Goal: Task Accomplishment & Management: Manage account settings

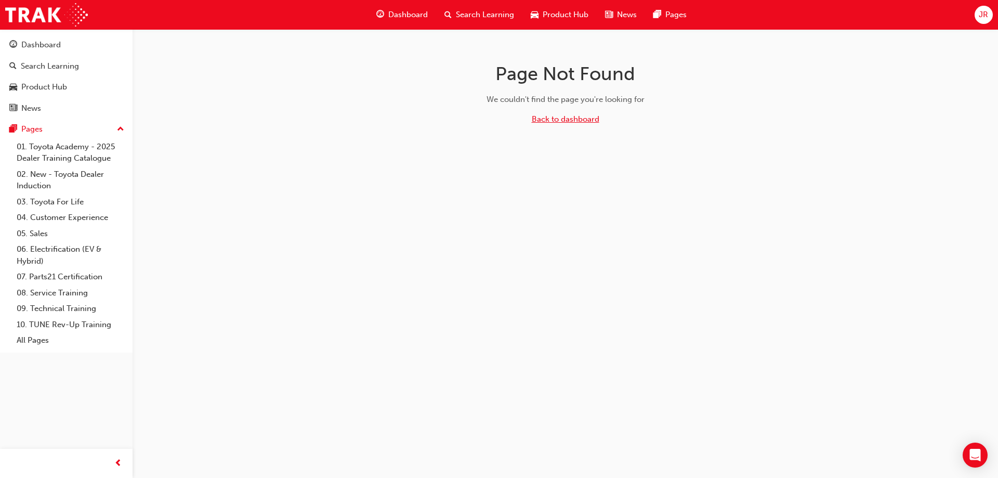
click at [581, 117] on link "Back to dashboard" at bounding box center [566, 118] width 68 height 9
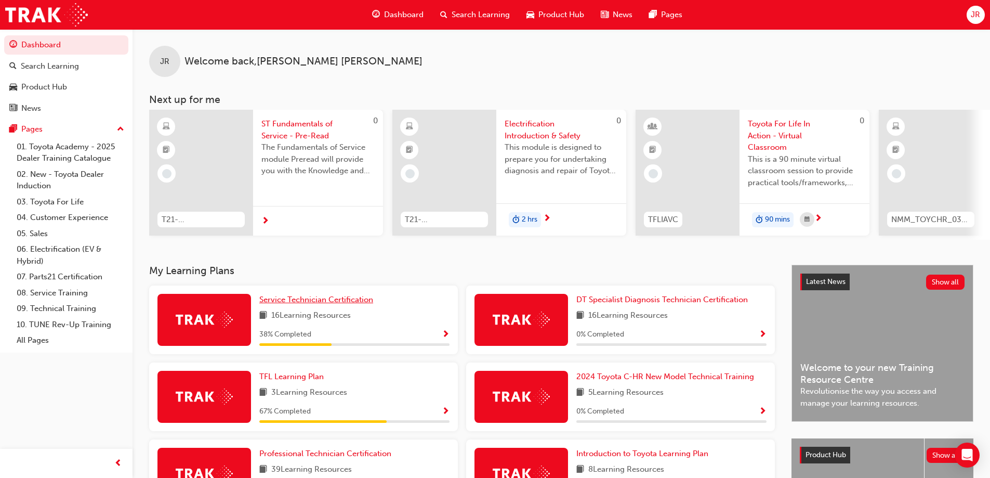
click at [304, 304] on span "Service Technician Certification" at bounding box center [316, 299] width 114 height 9
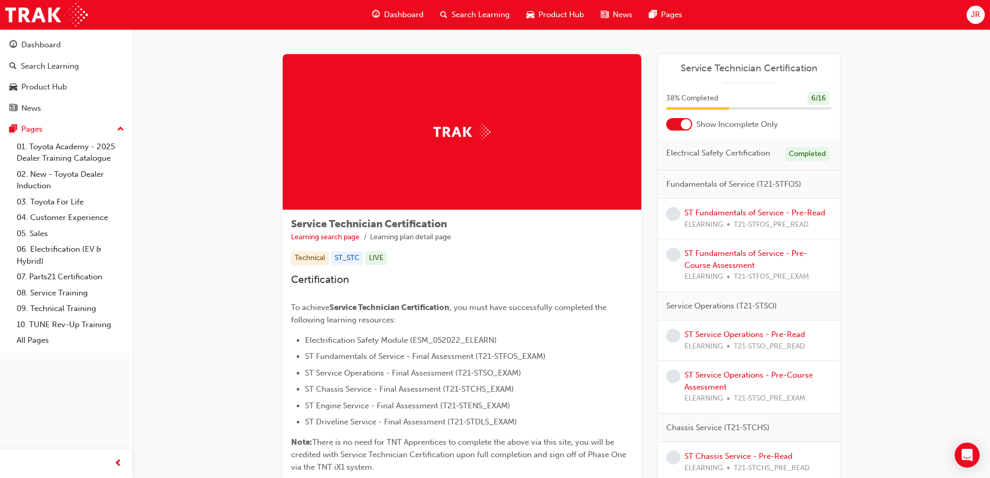
click at [977, 17] on span "JR" at bounding box center [975, 15] width 9 height 12
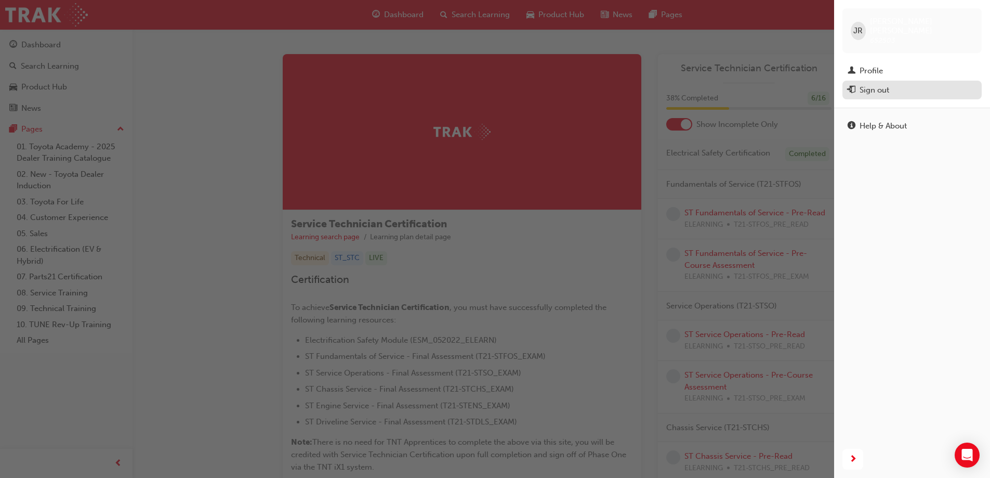
click at [882, 84] on div "Sign out" at bounding box center [874, 90] width 30 height 12
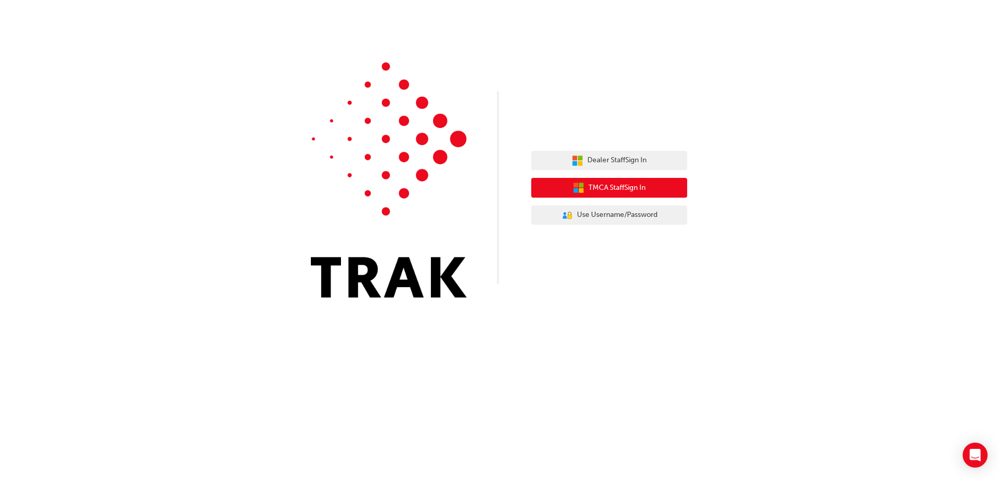
click at [614, 185] on span "TMCA Staff Sign In" at bounding box center [616, 188] width 57 height 12
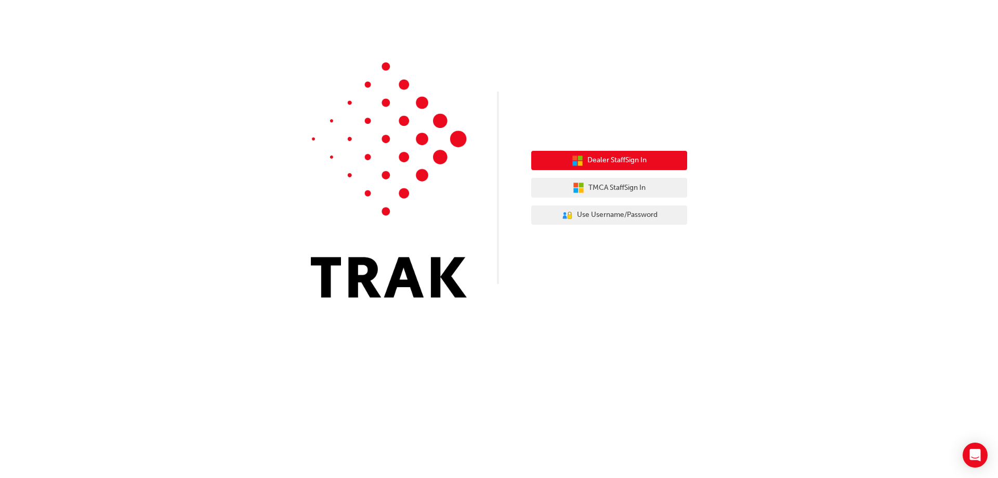
click at [603, 154] on button "Dealer Staff Sign In" at bounding box center [609, 161] width 156 height 20
